Goal: Task Accomplishment & Management: Complete application form

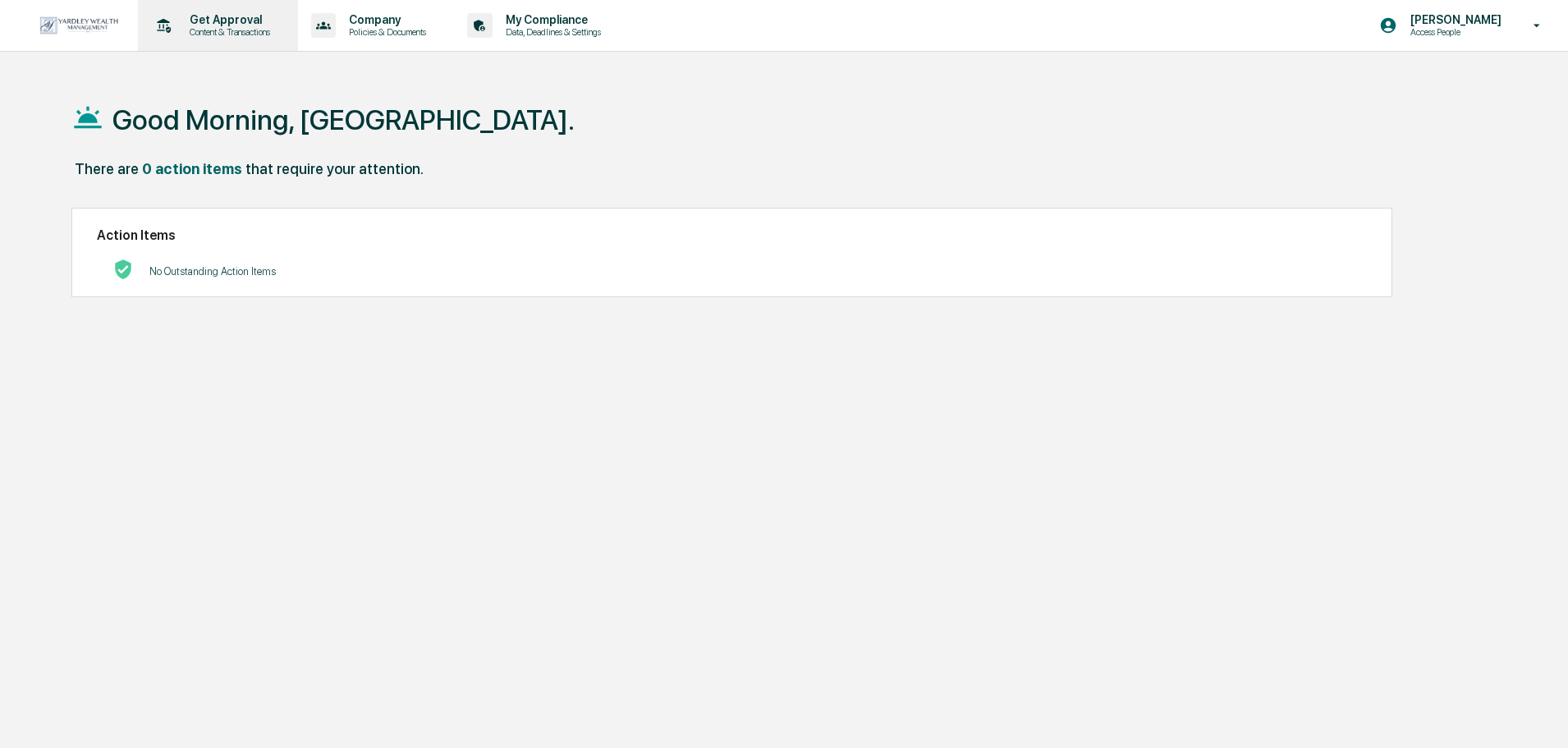
click at [240, 7] on div "Get Approval Content & Transactions" at bounding box center [216, 25] width 143 height 51
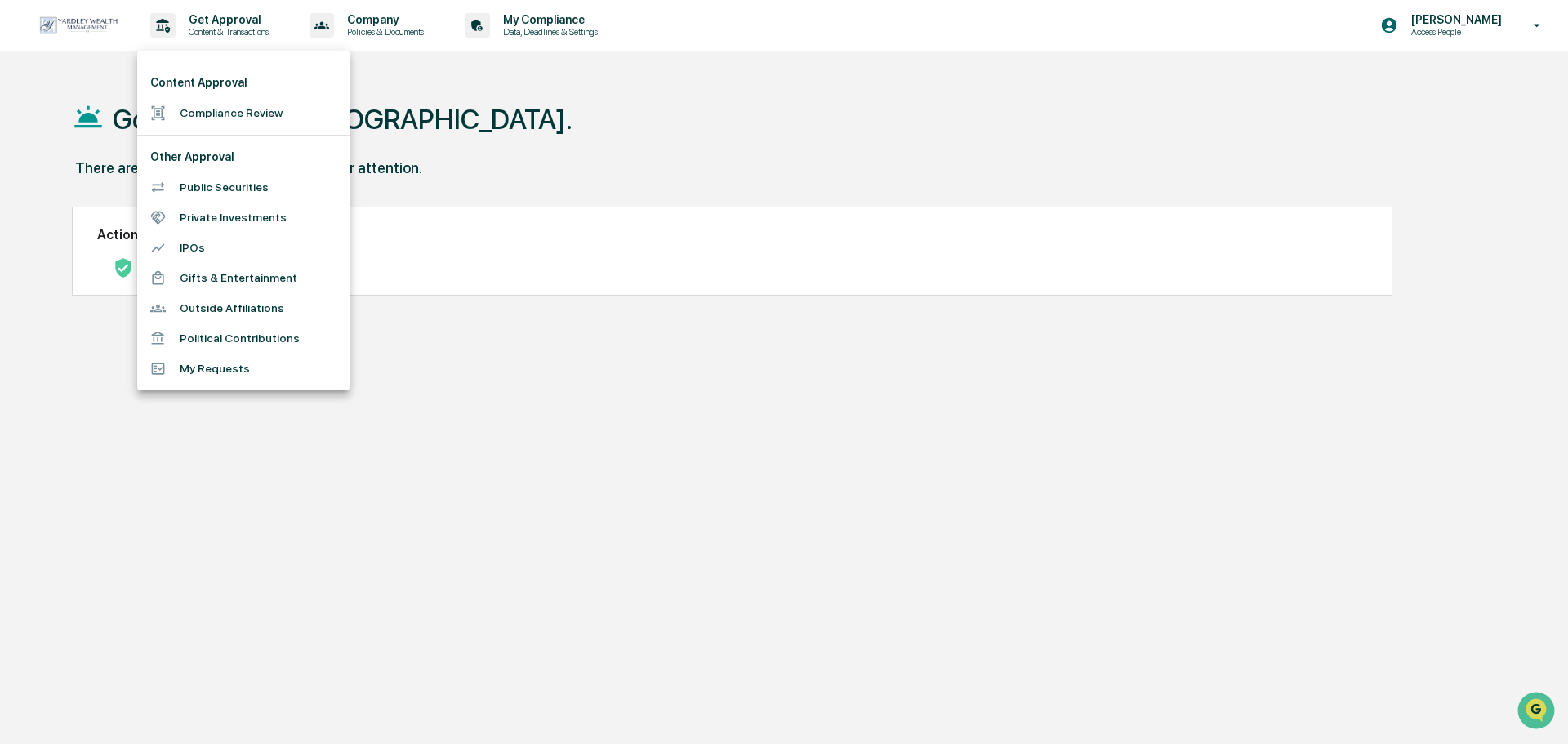
click at [236, 108] on li "Compliance Review" at bounding box center [243, 113] width 212 height 30
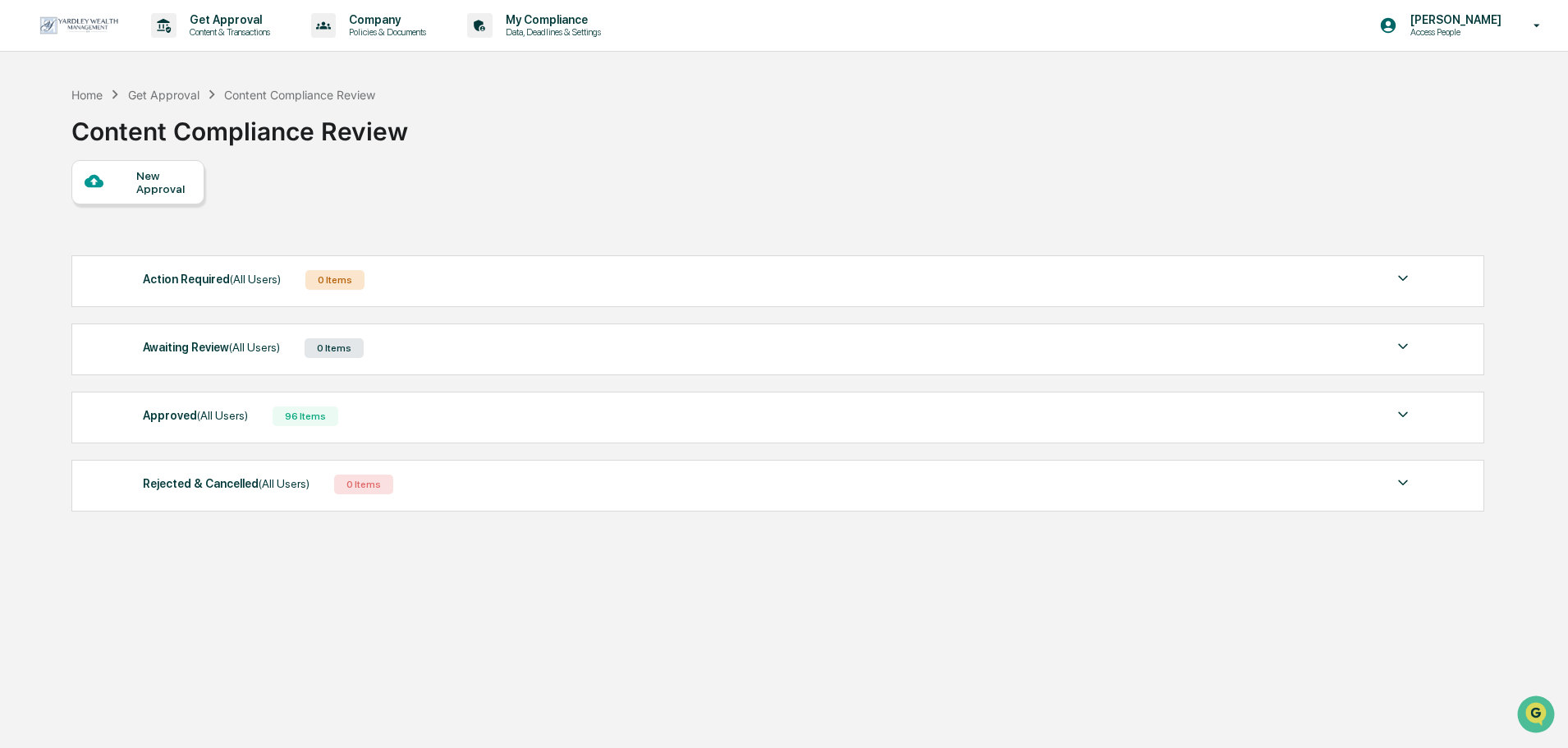
click at [161, 186] on div "New Approval" at bounding box center [163, 182] width 55 height 26
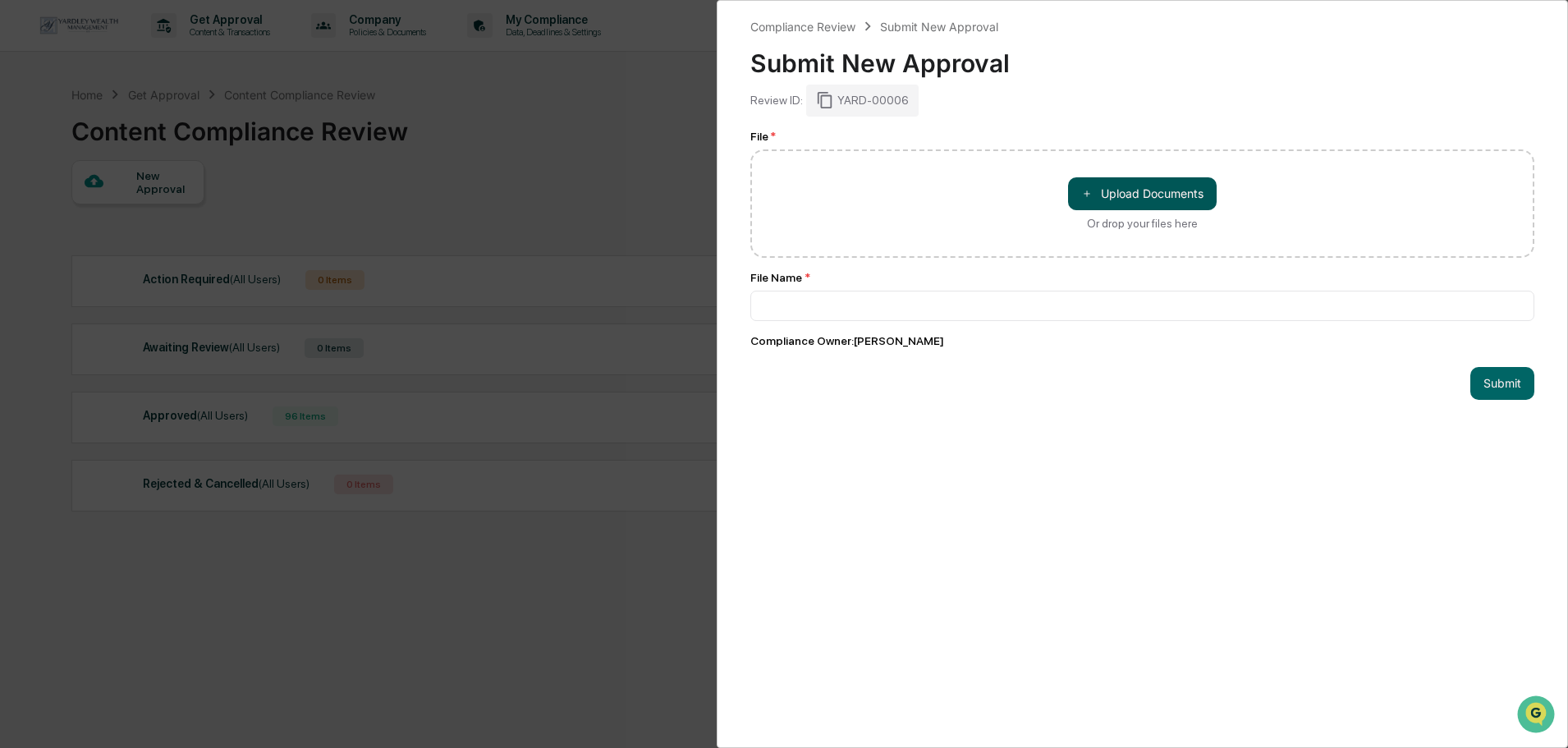
click at [1081, 185] on span "＋" at bounding box center [1087, 193] width 12 height 16
type input "**********"
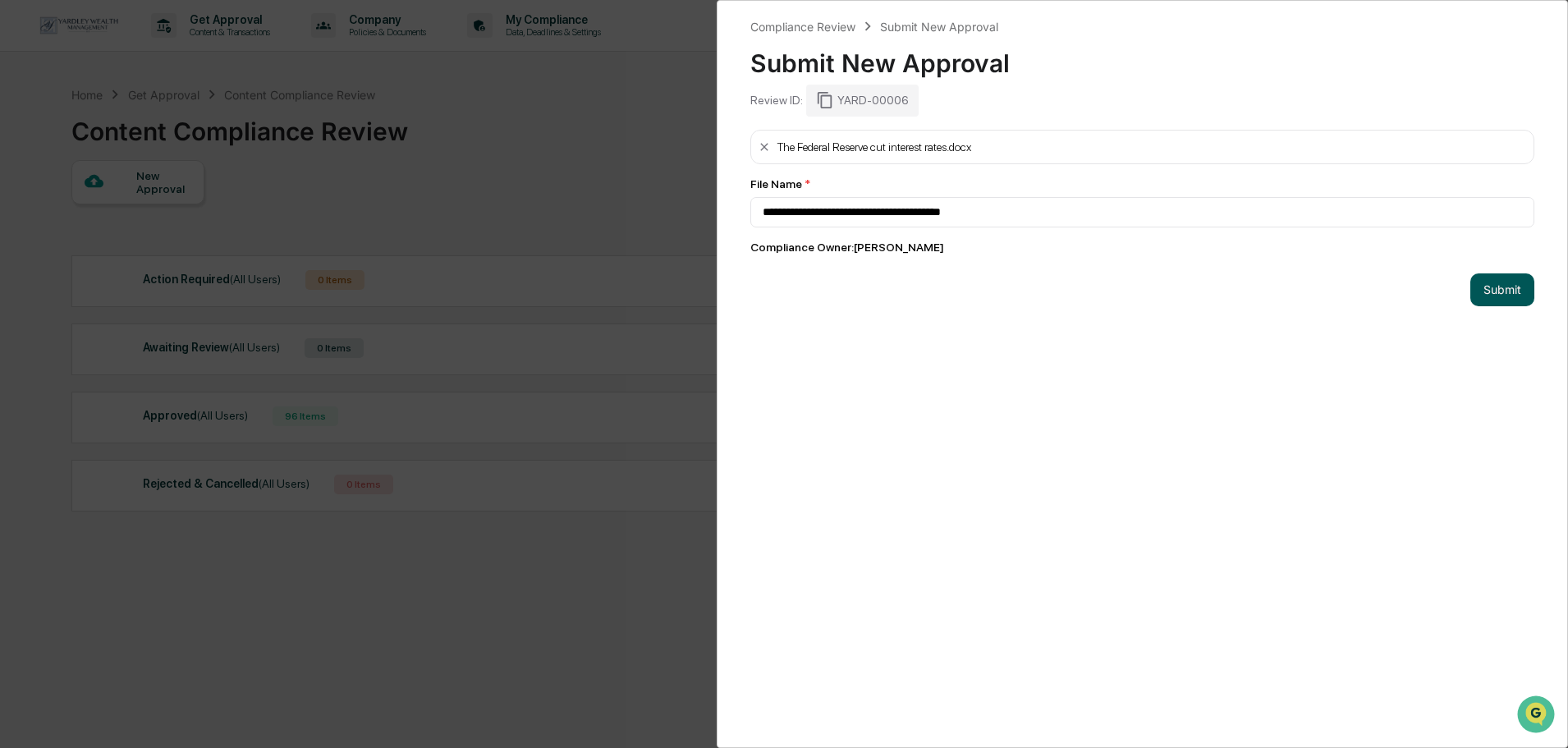
click at [1498, 292] on button "Submit" at bounding box center [1502, 289] width 64 height 33
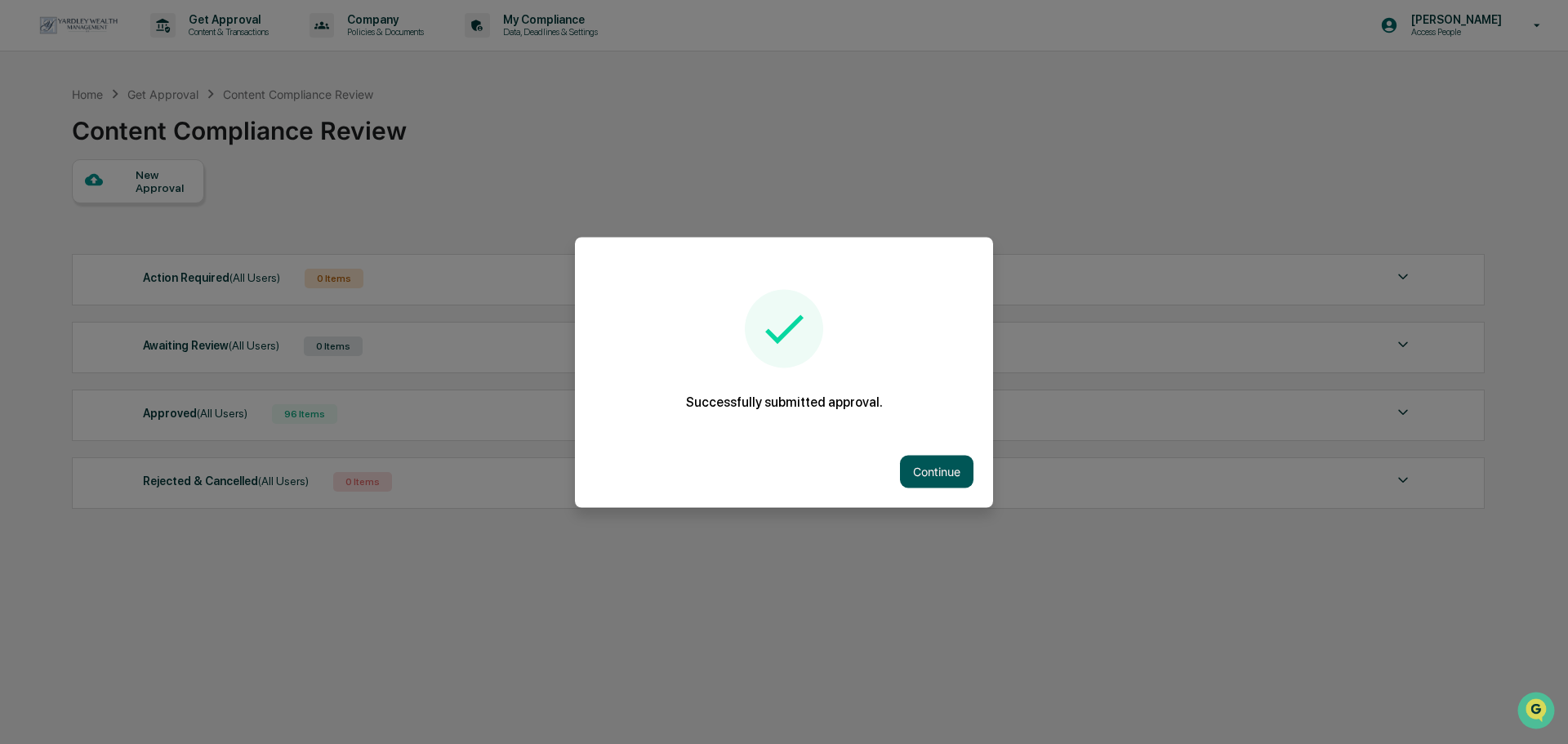
click at [967, 480] on button "Continue" at bounding box center [937, 471] width 73 height 33
